Goal: Information Seeking & Learning: Learn about a topic

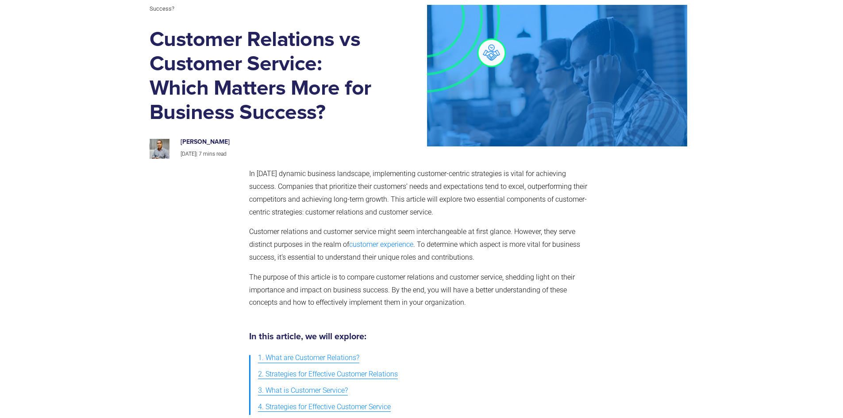
scroll to position [89, 0]
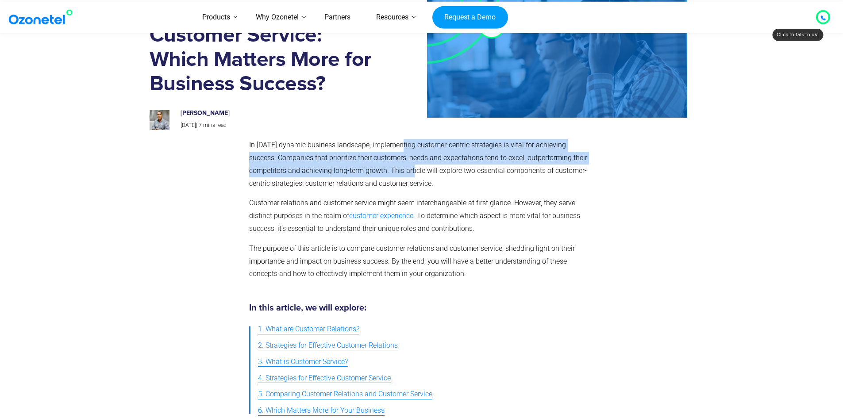
drag, startPoint x: 405, startPoint y: 160, endPoint x: 396, endPoint y: 150, distance: 13.8
click at [397, 150] on p "In [DATE] dynamic business landscape, implementing customer-centric strategies …" at bounding box center [420, 164] width 342 height 51
click at [396, 150] on p "In [DATE] dynamic business landscape, implementing customer-centric strategies …" at bounding box center [420, 164] width 342 height 51
drag, startPoint x: 396, startPoint y: 150, endPoint x: 433, endPoint y: 176, distance: 45.7
click at [428, 175] on p "In [DATE] dynamic business landscape, implementing customer-centric strategies …" at bounding box center [420, 164] width 342 height 51
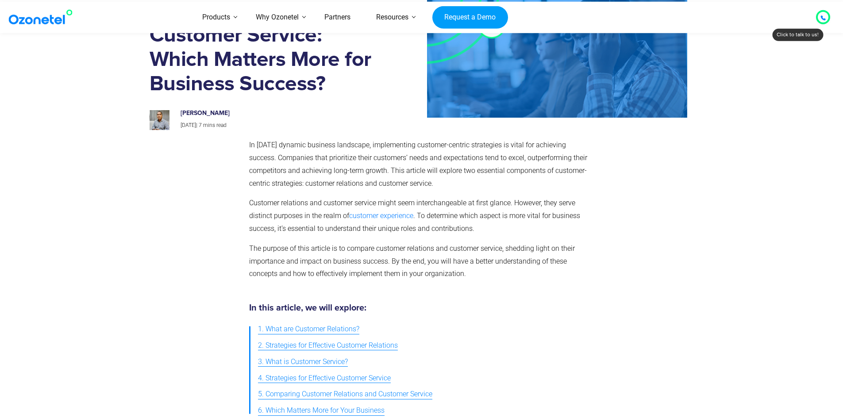
click at [438, 177] on p "In [DATE] dynamic business landscape, implementing customer-centric strategies …" at bounding box center [420, 164] width 342 height 51
click at [437, 176] on p "In [DATE] dynamic business landscape, implementing customer-centric strategies …" at bounding box center [420, 164] width 342 height 51
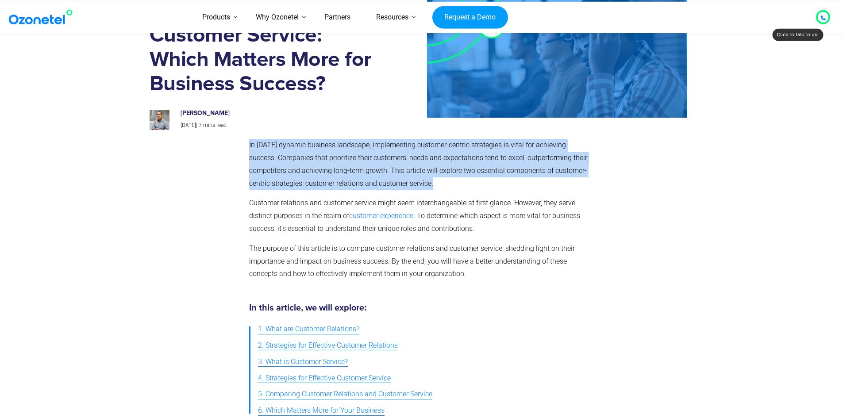
drag, startPoint x: 437, startPoint y: 176, endPoint x: 428, endPoint y: 187, distance: 14.1
click at [436, 176] on p "In [DATE] dynamic business landscape, implementing customer-centric strategies …" at bounding box center [420, 164] width 342 height 51
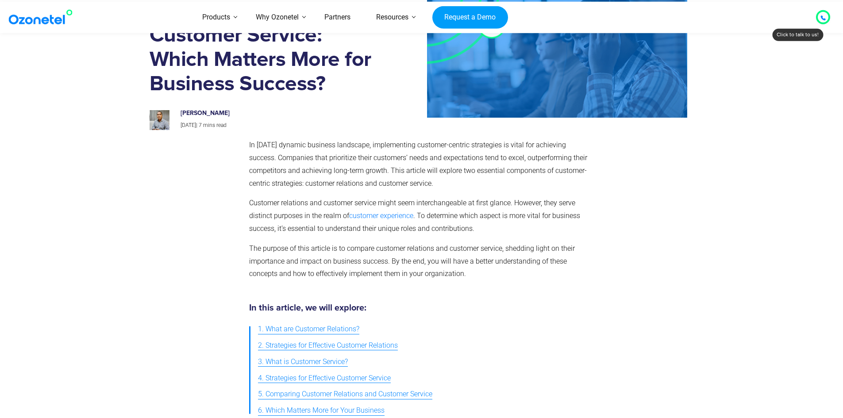
click at [436, 204] on span "Customer relations and customer service might seem interchangeable at first gla…" at bounding box center [412, 209] width 326 height 21
drag, startPoint x: 401, startPoint y: 201, endPoint x: 441, endPoint y: 202, distance: 40.3
click at [441, 202] on span "Customer relations and customer service might seem interchangeable at first gla…" at bounding box center [412, 209] width 326 height 21
drag, startPoint x: 441, startPoint y: 202, endPoint x: 493, endPoint y: 200, distance: 51.8
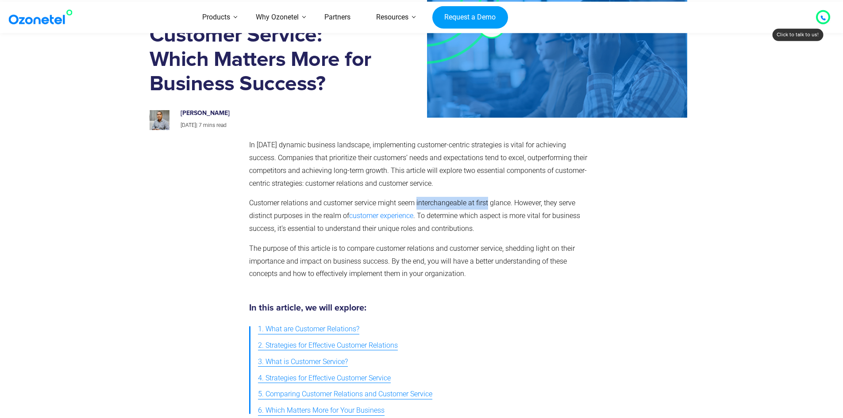
click at [489, 201] on span "Customer relations and customer service might seem interchangeable at first gla…" at bounding box center [412, 209] width 326 height 21
click at [494, 200] on span "Customer relations and customer service might seem interchangeable at first gla…" at bounding box center [412, 209] width 326 height 21
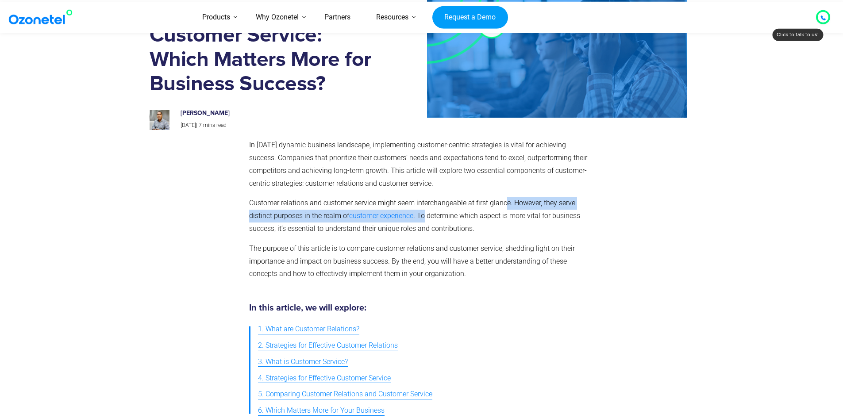
drag, startPoint x: 506, startPoint y: 204, endPoint x: 425, endPoint y: 215, distance: 81.7
click at [425, 215] on p "Customer relations and customer service might seem interchangeable at first gla…" at bounding box center [420, 216] width 342 height 38
click at [425, 215] on span ". To determine which aspect is more vital for business success, it’s essential …" at bounding box center [414, 222] width 331 height 21
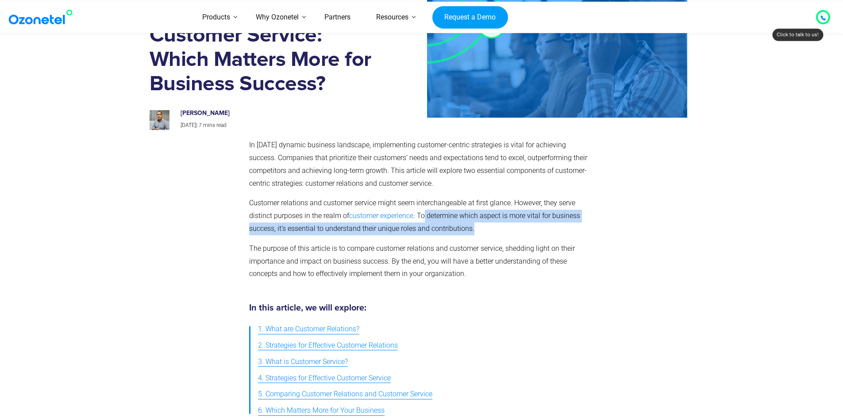
drag, startPoint x: 425, startPoint y: 215, endPoint x: 502, endPoint y: 230, distance: 78.6
click at [502, 230] on p "Customer relations and customer service might seem interchangeable at first gla…" at bounding box center [420, 216] width 342 height 38
drag, startPoint x: 502, startPoint y: 230, endPoint x: 500, endPoint y: 207, distance: 23.1
click at [501, 209] on p "Customer relations and customer service might seem interchangeable at first gla…" at bounding box center [420, 216] width 342 height 38
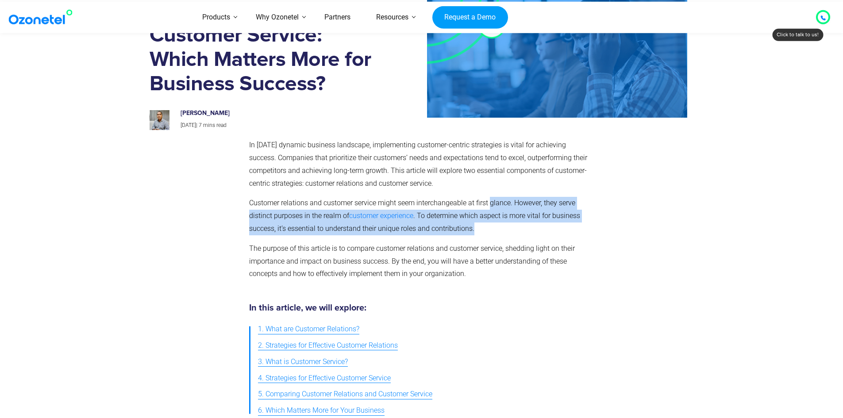
click at [500, 207] on span "Customer relations and customer service might seem interchangeable at first gla…" at bounding box center [412, 209] width 326 height 21
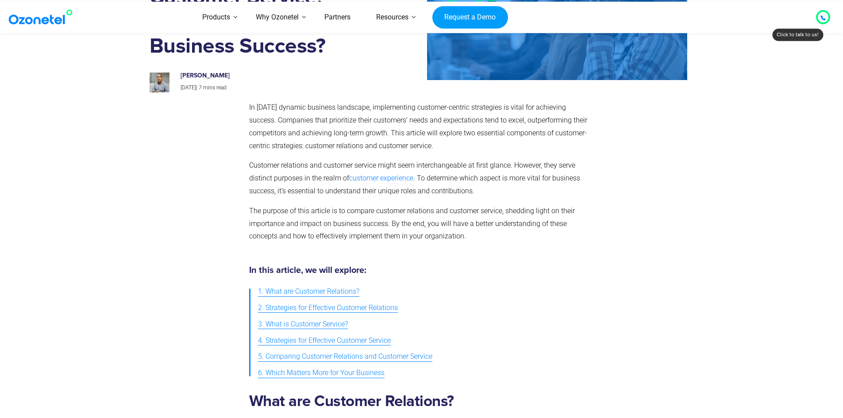
drag, startPoint x: 271, startPoint y: 237, endPoint x: 269, endPoint y: 255, distance: 18.7
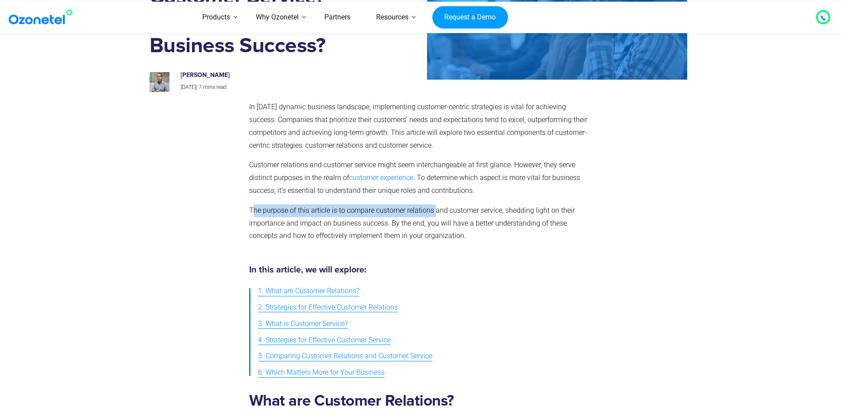
drag, startPoint x: 251, startPoint y: 213, endPoint x: 436, endPoint y: 212, distance: 184.6
click at [436, 212] on span "The purpose of this article is to compare customer relations and customer servi…" at bounding box center [412, 223] width 326 height 34
drag, startPoint x: 436, startPoint y: 212, endPoint x: 475, endPoint y: 214, distance: 39.0
click at [474, 214] on span "The purpose of this article is to compare customer relations and customer servi…" at bounding box center [412, 223] width 326 height 34
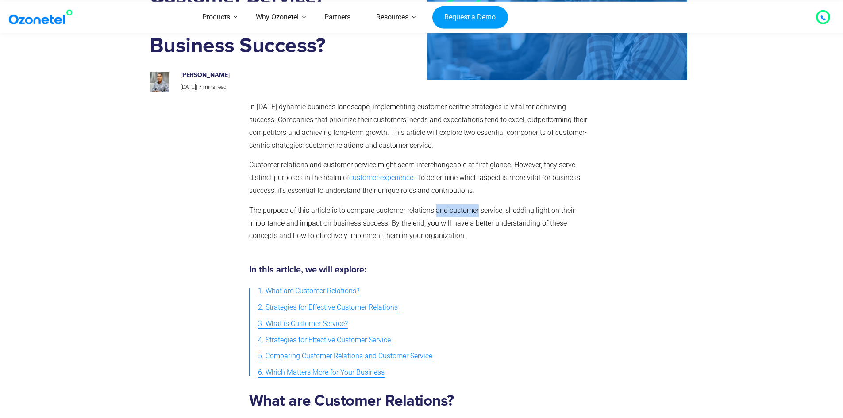
click at [478, 214] on span "The purpose of this article is to compare customer relations and customer servi…" at bounding box center [412, 223] width 326 height 34
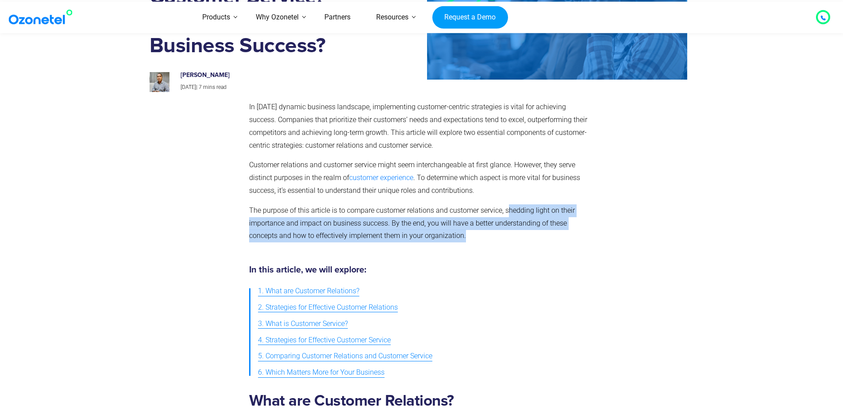
drag, startPoint x: 508, startPoint y: 212, endPoint x: 483, endPoint y: 232, distance: 32.4
click at [483, 232] on p "The purpose of this article is to compare customer relations and customer servi…" at bounding box center [420, 223] width 342 height 38
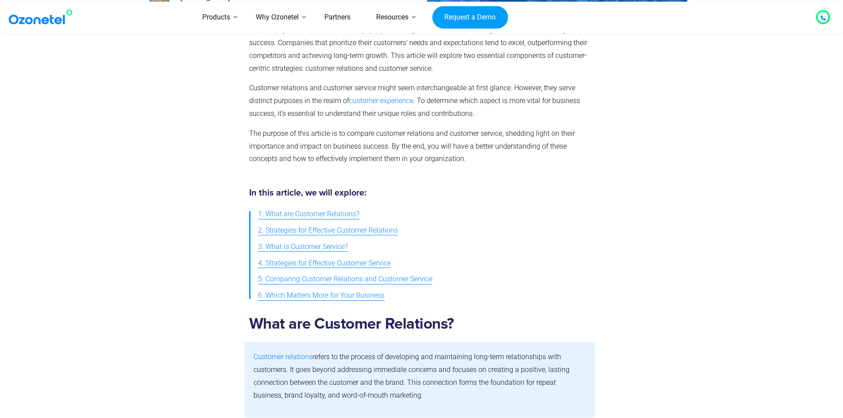
drag, startPoint x: 481, startPoint y: 225, endPoint x: 485, endPoint y: 266, distance: 41.0
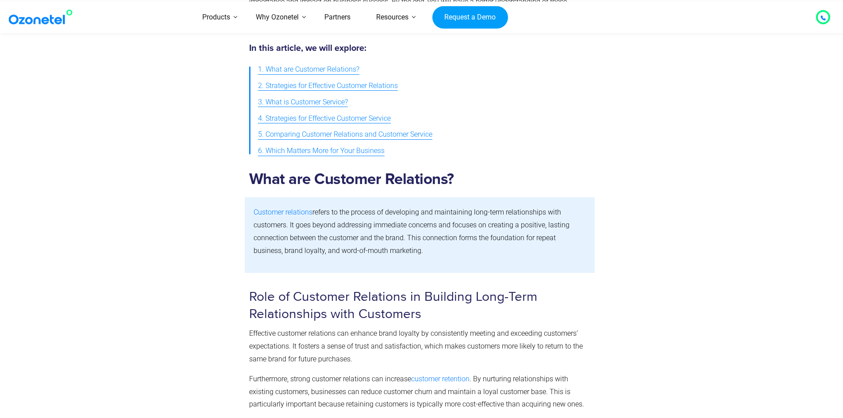
scroll to position [381, 0]
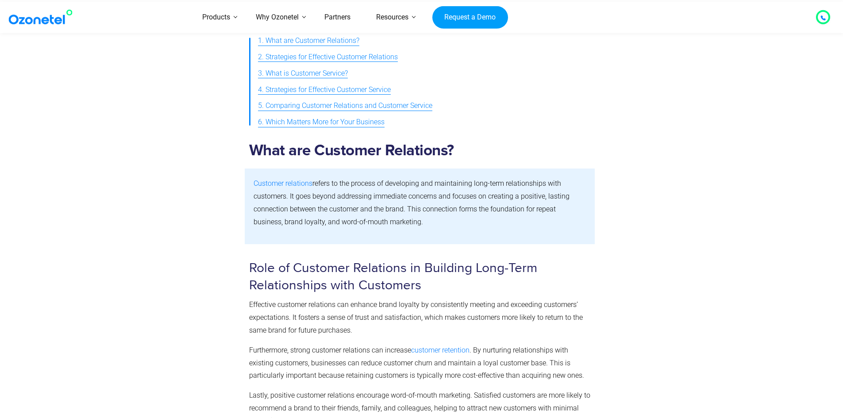
drag, startPoint x: 486, startPoint y: 230, endPoint x: 484, endPoint y: 258, distance: 27.9
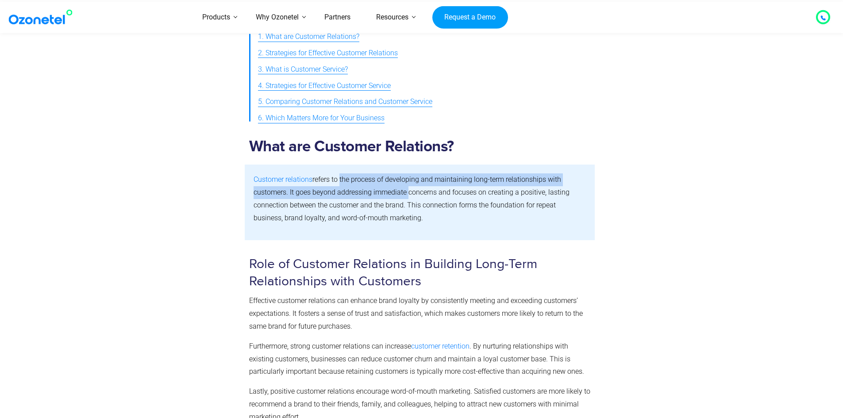
drag, startPoint x: 338, startPoint y: 178, endPoint x: 407, endPoint y: 192, distance: 70.1
click at [407, 192] on span "refers to the process of developing and maintaining long-term relationships wit…" at bounding box center [412, 198] width 316 height 46
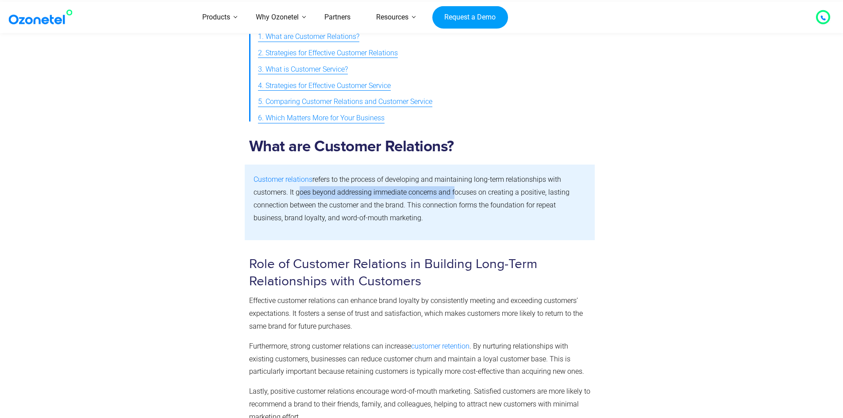
drag, startPoint x: 304, startPoint y: 187, endPoint x: 452, endPoint y: 193, distance: 148.0
click at [452, 193] on span "refers to the process of developing and maintaining long-term relationships wit…" at bounding box center [412, 198] width 316 height 46
drag, startPoint x: 452, startPoint y: 193, endPoint x: 386, endPoint y: 193, distance: 66.4
click at [387, 193] on span "refers to the process of developing and maintaining long-term relationships wit…" at bounding box center [412, 198] width 316 height 46
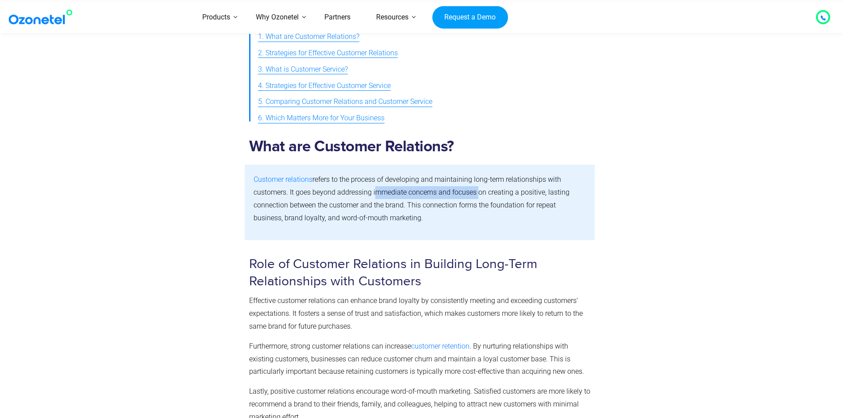
click at [386, 193] on span "refers to the process of developing and maintaining long-term relationships wit…" at bounding box center [412, 198] width 316 height 46
drag, startPoint x: 386, startPoint y: 193, endPoint x: 525, endPoint y: 194, distance: 139.4
click at [525, 194] on span "refers to the process of developing and maintaining long-term relationships wit…" at bounding box center [412, 198] width 316 height 46
click at [516, 224] on p "Customer relations refers to the process of developing and maintaining long-ter…" at bounding box center [420, 199] width 333 height 51
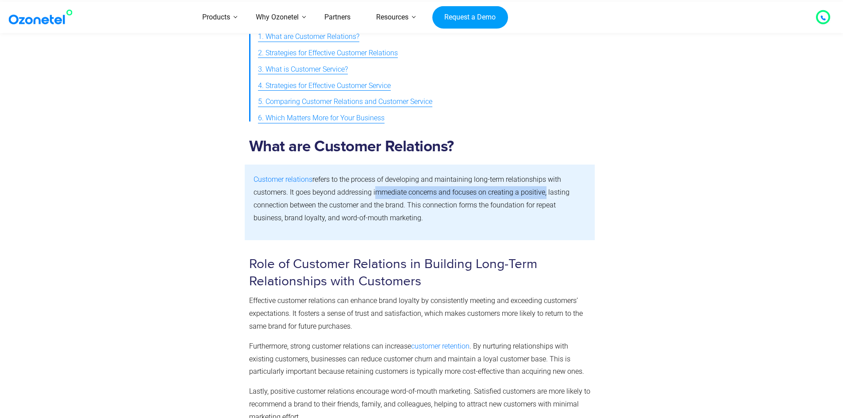
click at [516, 224] on p "Customer relations refers to the process of developing and maintaining long-ter…" at bounding box center [420, 199] width 333 height 51
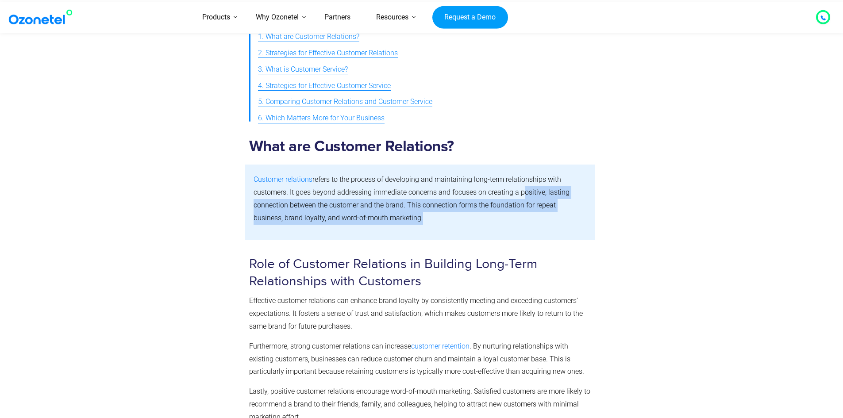
drag, startPoint x: 516, startPoint y: 224, endPoint x: 521, endPoint y: 190, distance: 34.9
click at [521, 190] on p "Customer relations refers to the process of developing and maintaining long-ter…" at bounding box center [420, 199] width 333 height 51
click at [515, 212] on p "Customer relations refers to the process of developing and maintaining long-ter…" at bounding box center [420, 199] width 333 height 51
drag, startPoint x: 516, startPoint y: 206, endPoint x: 517, endPoint y: 214, distance: 7.6
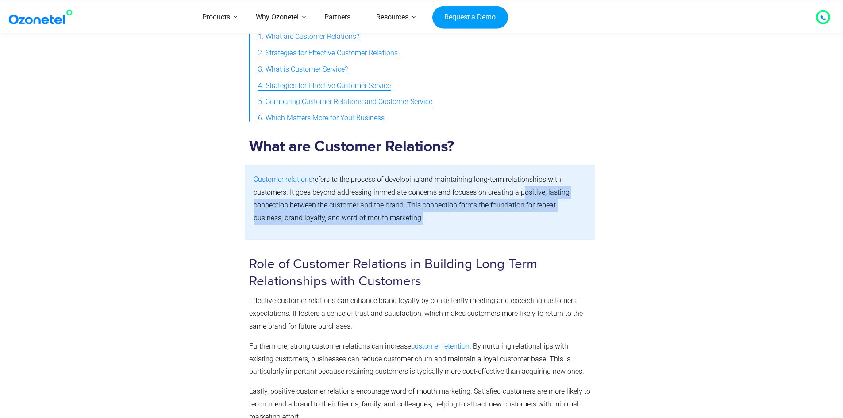
click at [516, 207] on span "refers to the process of developing and maintaining long-term relationships wit…" at bounding box center [412, 198] width 316 height 46
click at [511, 226] on div "Customer relations refers to the process of developing and maintaining long-ter…" at bounding box center [420, 203] width 333 height 58
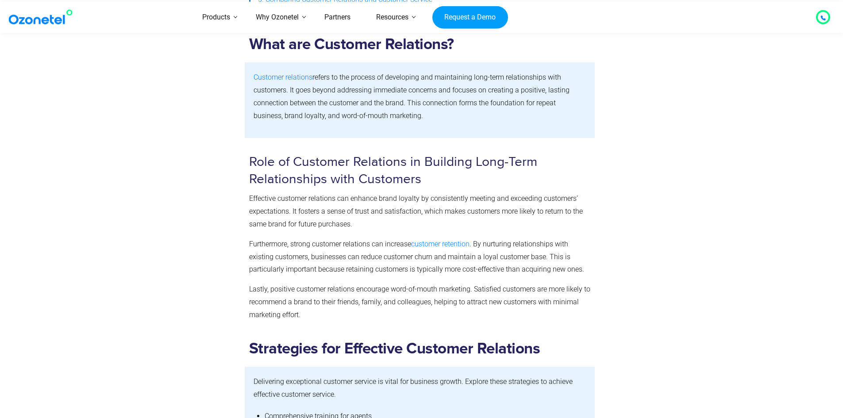
drag, startPoint x: 548, startPoint y: 200, endPoint x: 554, endPoint y: 238, distance: 38.9
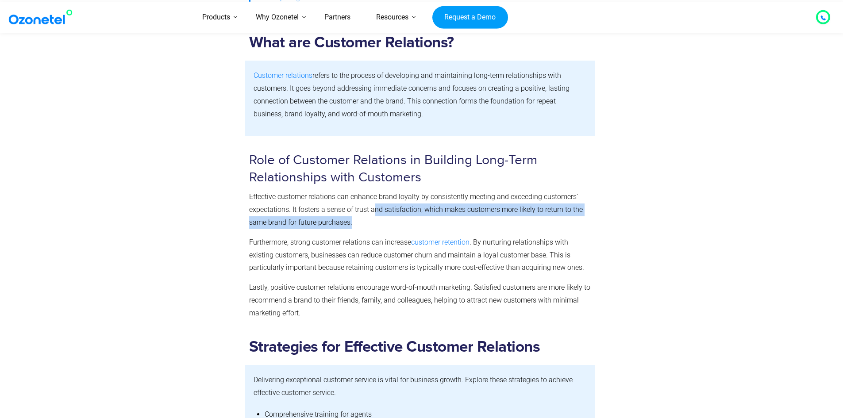
drag, startPoint x: 376, startPoint y: 218, endPoint x: 374, endPoint y: 204, distance: 14.8
click at [374, 209] on p "Effective customer relations can enhance brand loyalty by consistently meeting …" at bounding box center [420, 210] width 342 height 38
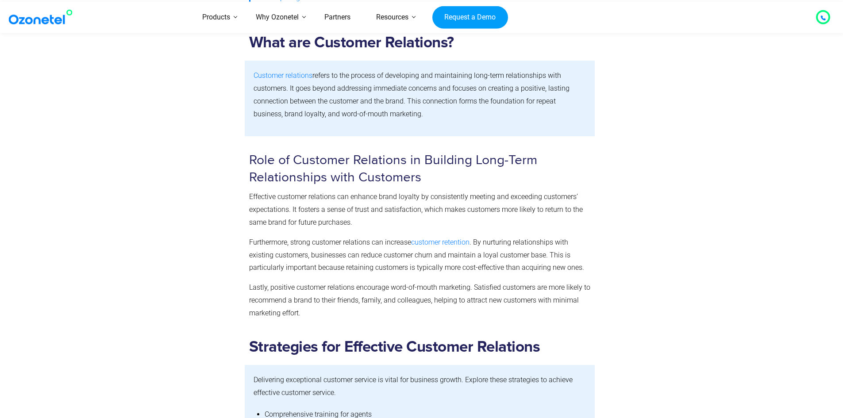
click at [374, 204] on p "Effective customer relations can enhance brand loyalty by consistently meeting …" at bounding box center [420, 210] width 342 height 38
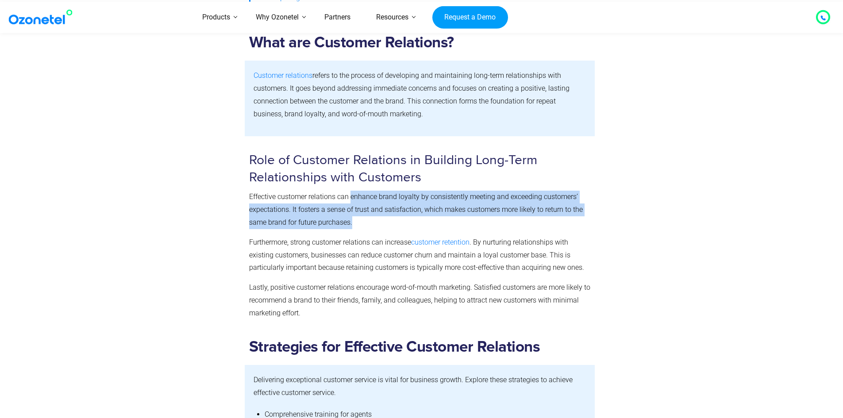
drag, startPoint x: 374, startPoint y: 204, endPoint x: 378, endPoint y: 219, distance: 15.6
click at [378, 219] on p "Effective customer relations can enhance brand loyalty by consistently meeting …" at bounding box center [420, 210] width 342 height 38
click at [378, 220] on p "Effective customer relations can enhance brand loyalty by consistently meeting …" at bounding box center [420, 210] width 342 height 38
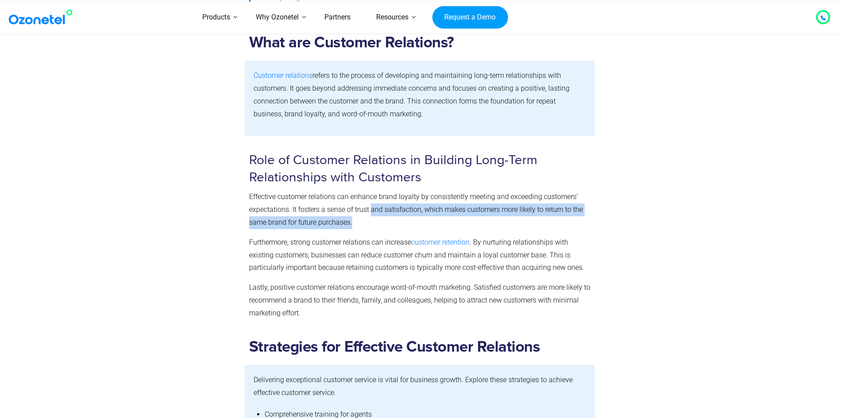
click at [376, 212] on p "Effective customer relations can enhance brand loyalty by consistently meeting …" at bounding box center [420, 210] width 342 height 38
click at [376, 212] on span "Effective customer relations can enhance brand loyalty by consistently meeting …" at bounding box center [416, 210] width 334 height 34
drag, startPoint x: 376, startPoint y: 212, endPoint x: 375, endPoint y: 225, distance: 12.9
click at [375, 225] on p "Effective customer relations can enhance brand loyalty by consistently meeting …" at bounding box center [420, 210] width 342 height 38
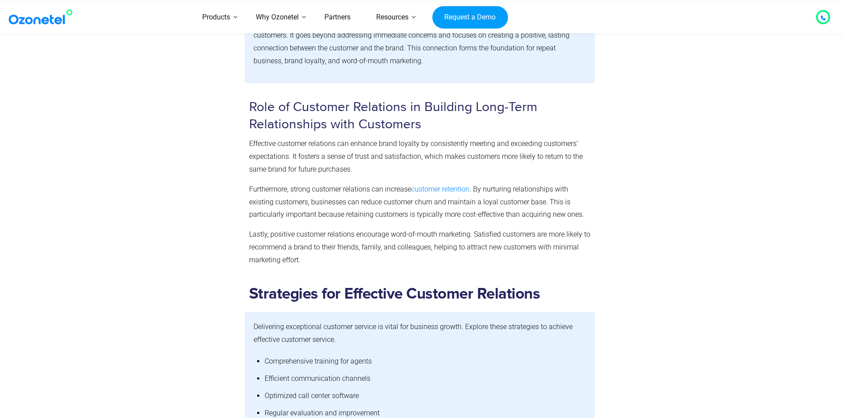
drag, startPoint x: 340, startPoint y: 232, endPoint x: 340, endPoint y: 250, distance: 17.3
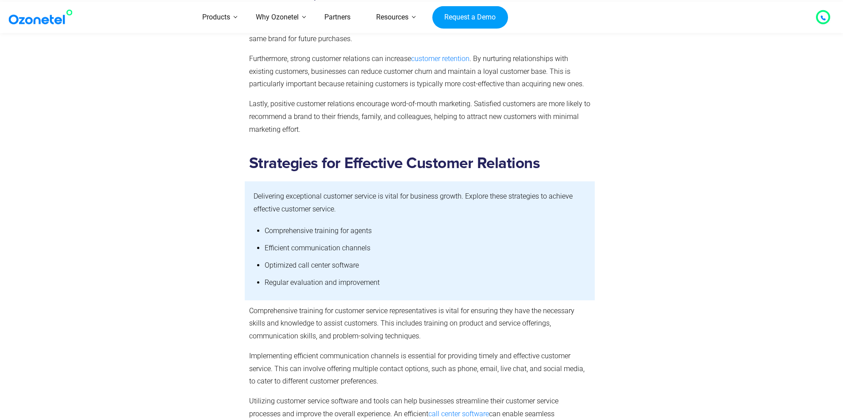
scroll to position [674, 0]
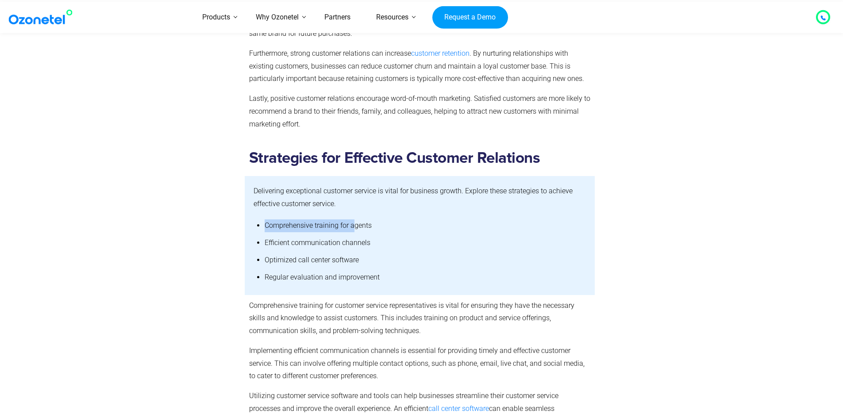
drag, startPoint x: 330, startPoint y: 231, endPoint x: 355, endPoint y: 233, distance: 25.3
click at [355, 233] on li "Comprehensive training for agents" at bounding box center [426, 225] width 322 height 17
drag, startPoint x: 355, startPoint y: 233, endPoint x: 360, endPoint y: 242, distance: 10.1
click at [355, 234] on li "Comprehensive training for agents" at bounding box center [426, 225] width 322 height 17
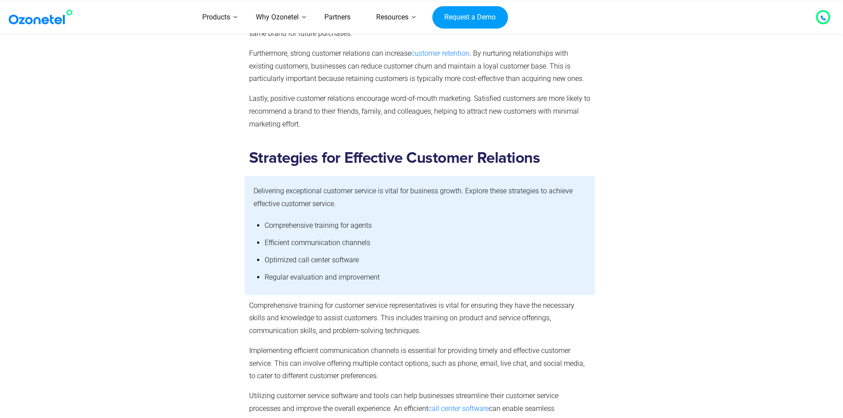
click at [362, 249] on li "Efficient communication channels" at bounding box center [426, 243] width 322 height 17
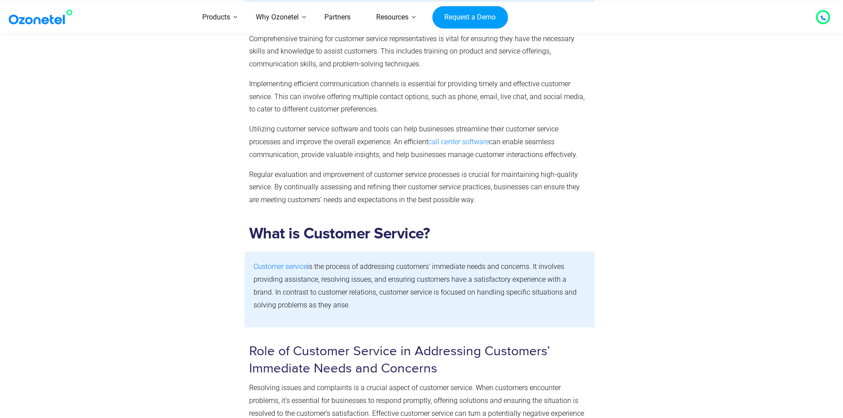
drag, startPoint x: 275, startPoint y: 214, endPoint x: 279, endPoint y: 275, distance: 61.2
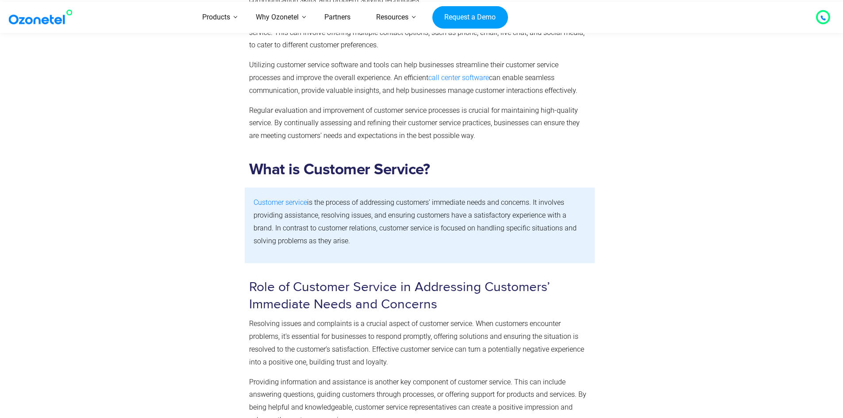
scroll to position [1008, 0]
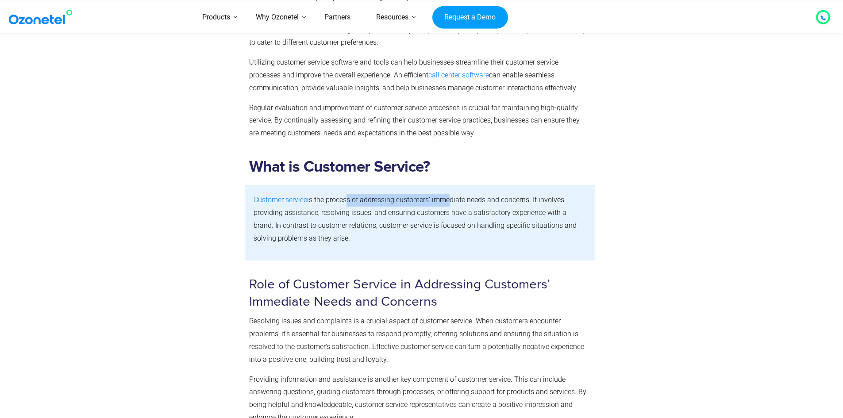
drag, startPoint x: 347, startPoint y: 198, endPoint x: 452, endPoint y: 203, distance: 105.9
click at [450, 203] on span "is the process of addressing customers’ immediate needs and concerns. It involv…" at bounding box center [415, 219] width 323 height 46
click at [453, 203] on span "is the process of addressing customers’ immediate needs and concerns. It involv…" at bounding box center [415, 219] width 323 height 46
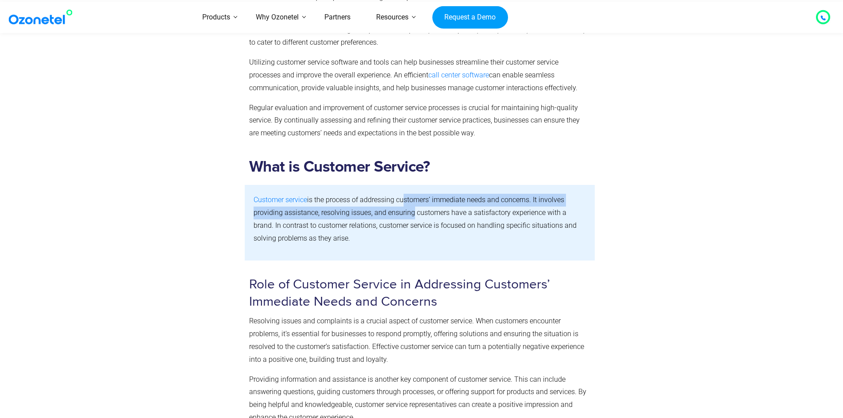
drag, startPoint x: 402, startPoint y: 208, endPoint x: 408, endPoint y: 216, distance: 10.6
click at [408, 216] on span "is the process of addressing customers’ immediate needs and concerns. It involv…" at bounding box center [415, 219] width 323 height 46
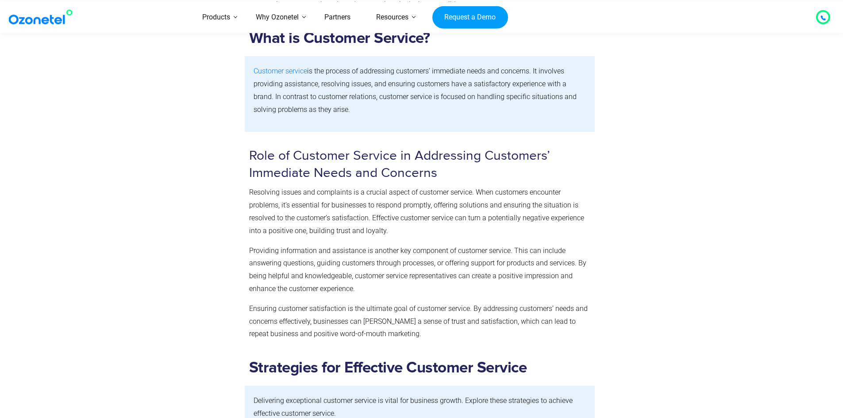
scroll to position [1141, 0]
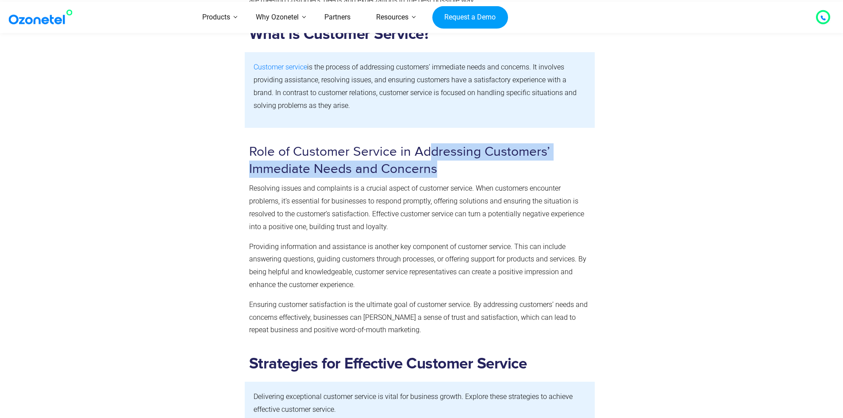
drag
click at [427, 160] on h3 "Role of Customer Service in Addressing Customers’ Immediate Needs and Concerns" at bounding box center [420, 160] width 342 height 35
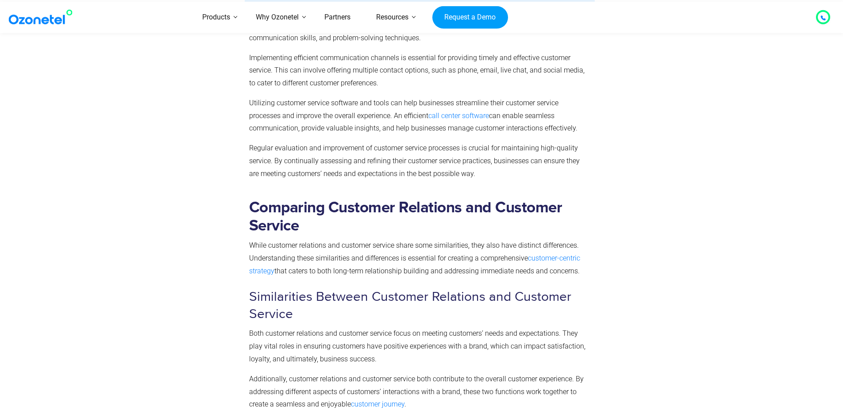
scroll to position [1672, 0]
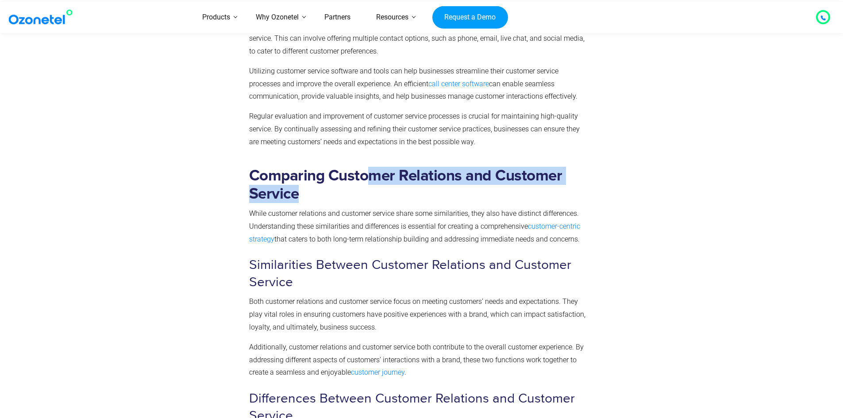
click at [372, 170] on h2 "Comparing Customer Relations and Customer Service" at bounding box center [420, 185] width 342 height 36
click at [372, 170] on b "Comparing Customer Relations and Customer Service" at bounding box center [405, 185] width 313 height 34
click at [381, 195] on h2 "Comparing Customer Relations and Customer Service" at bounding box center [420, 185] width 342 height 36
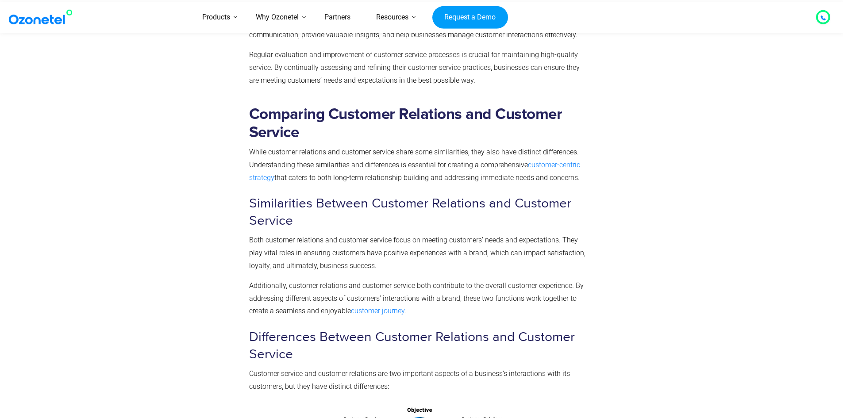
scroll to position [1739, 0]
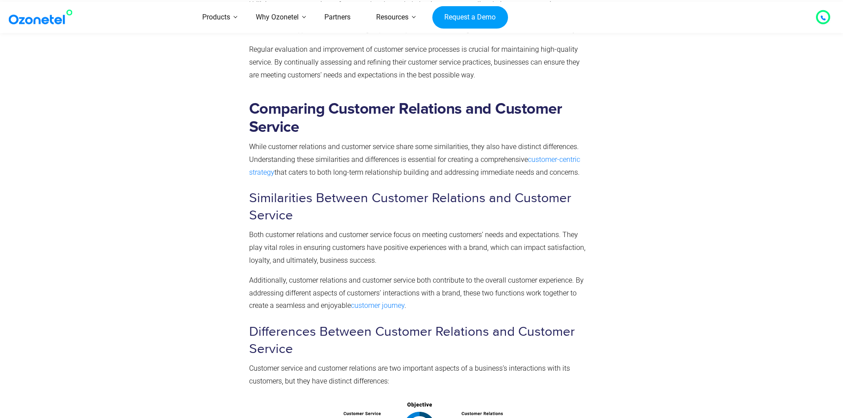
click at [370, 212] on h3 "Similarities Between Customer Relations and Customer Service" at bounding box center [420, 207] width 342 height 35
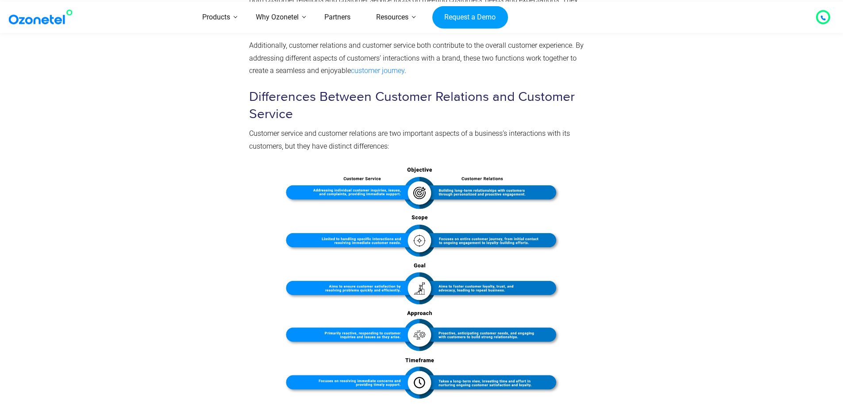
scroll to position [2004, 0]
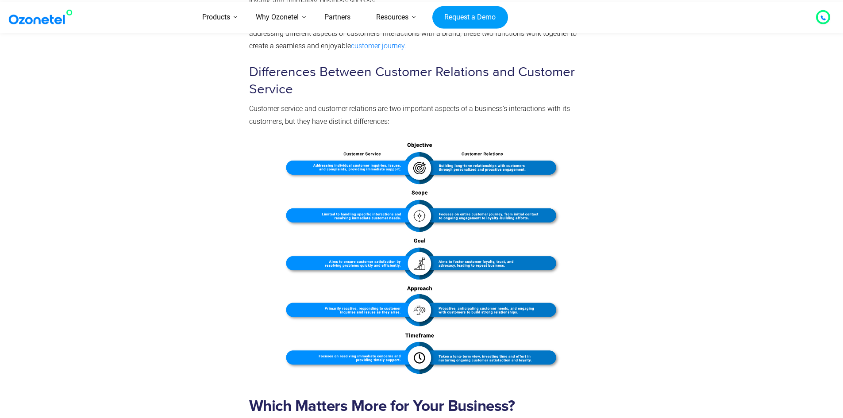
drag, startPoint x: 231, startPoint y: 215, endPoint x: 229, endPoint y: 222, distance: 7.3
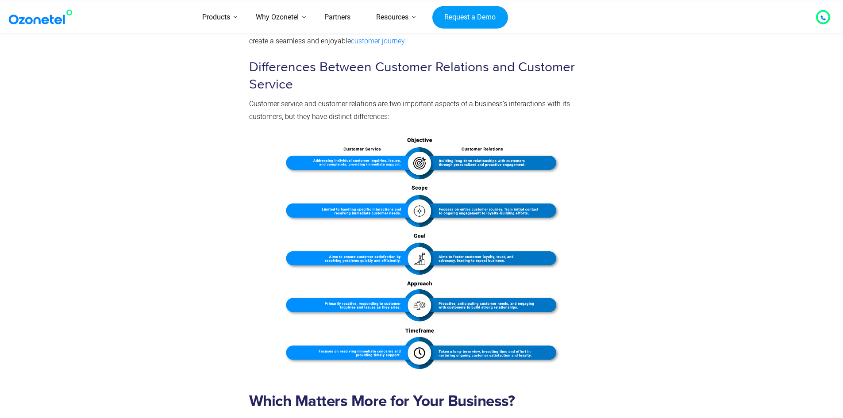
scroll to position [2001, 0]
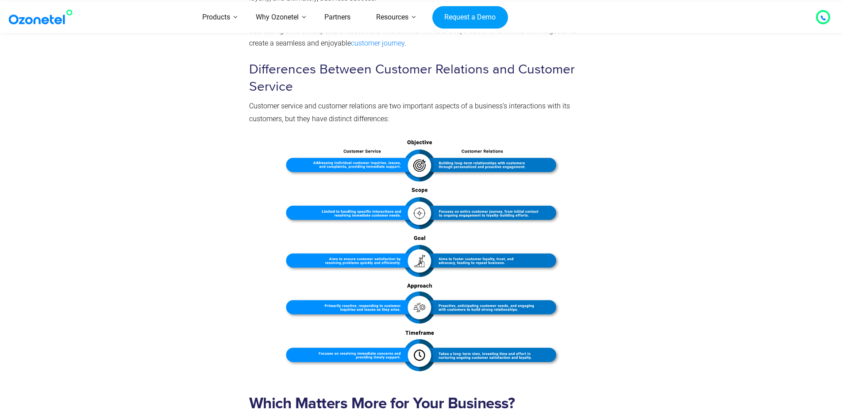
click at [250, 220] on img at bounding box center [420, 255] width 342 height 244
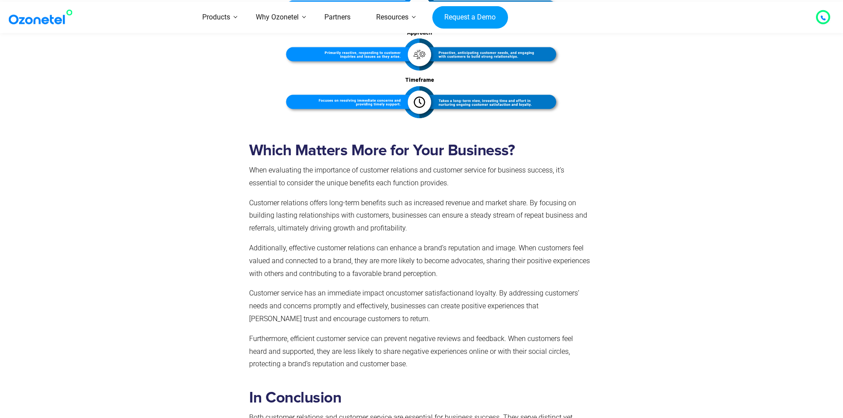
scroll to position [2222, 0]
